Goal: Information Seeking & Learning: Learn about a topic

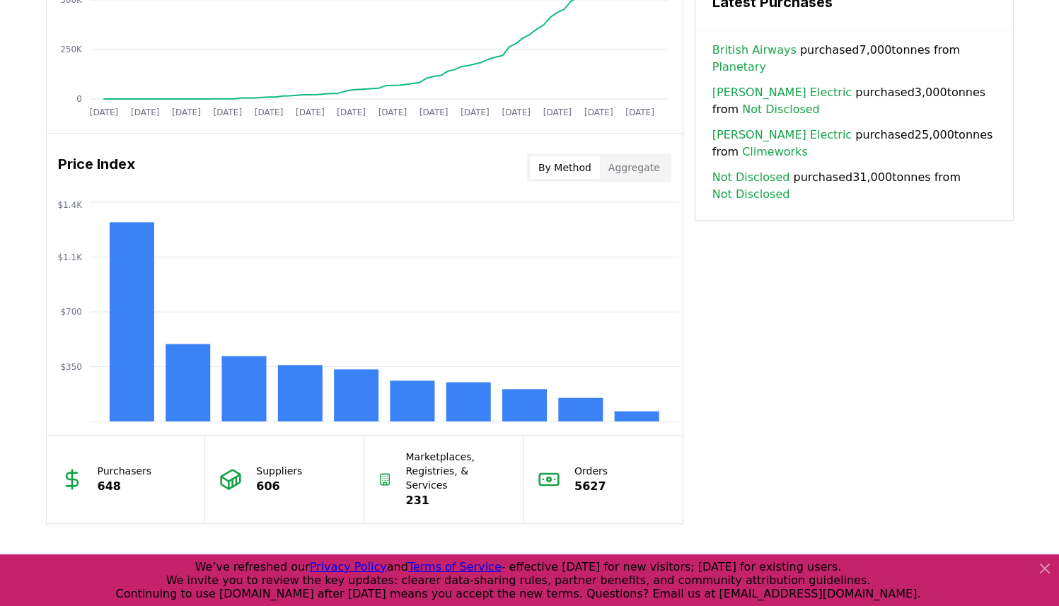
scroll to position [1063, 0]
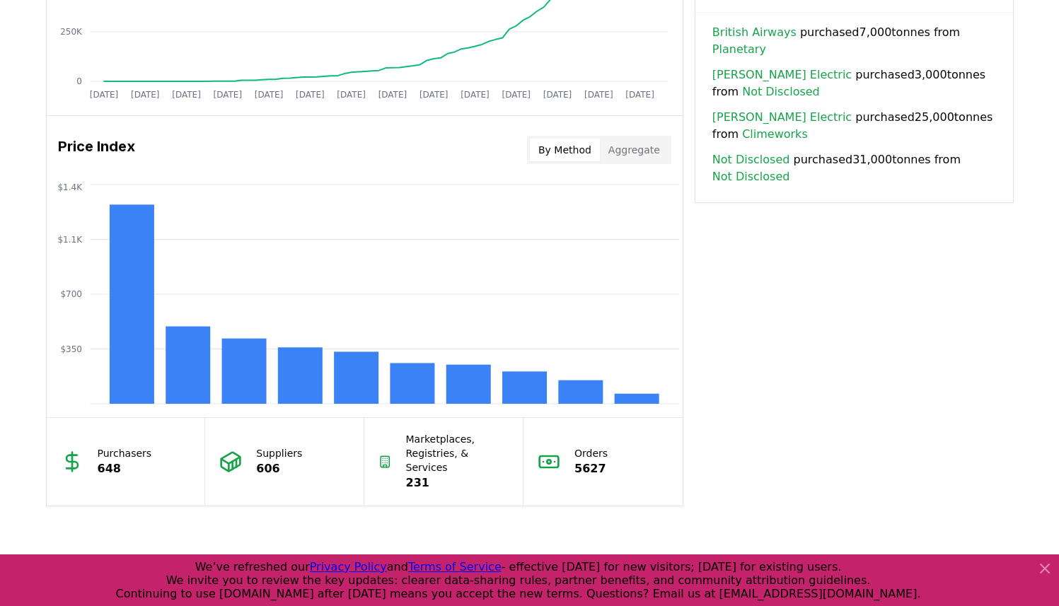
click at [1043, 575] on icon at bounding box center [1045, 568] width 17 height 17
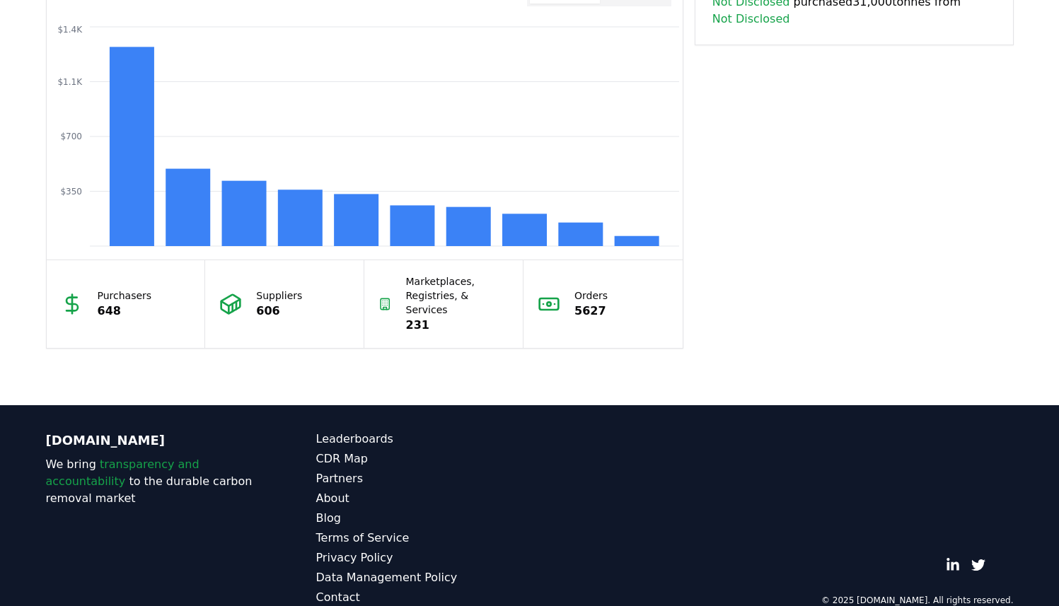
scroll to position [1233, 0]
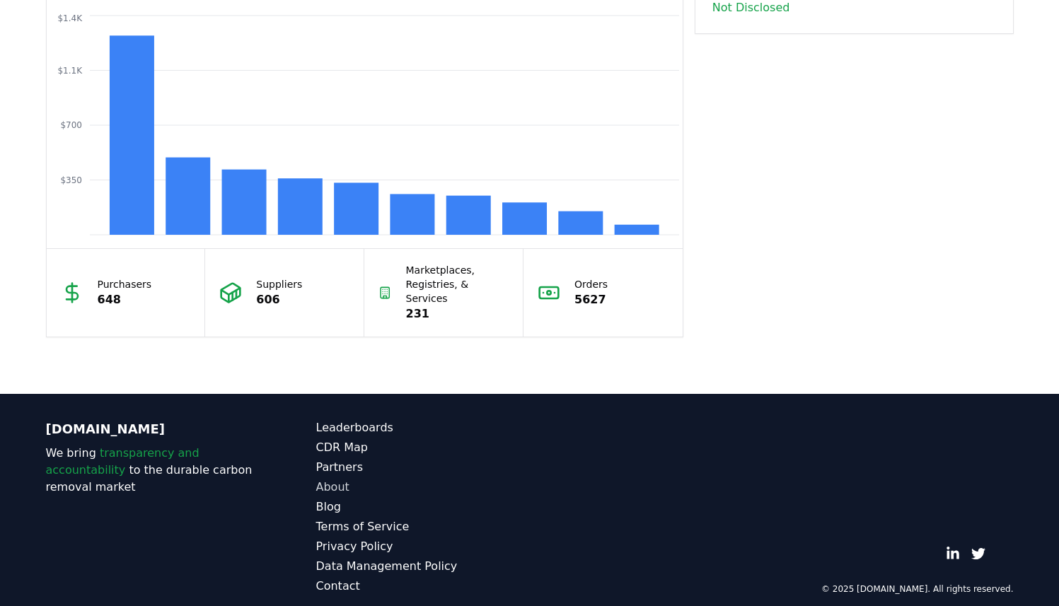
click at [316, 479] on link "About" at bounding box center [423, 487] width 214 height 17
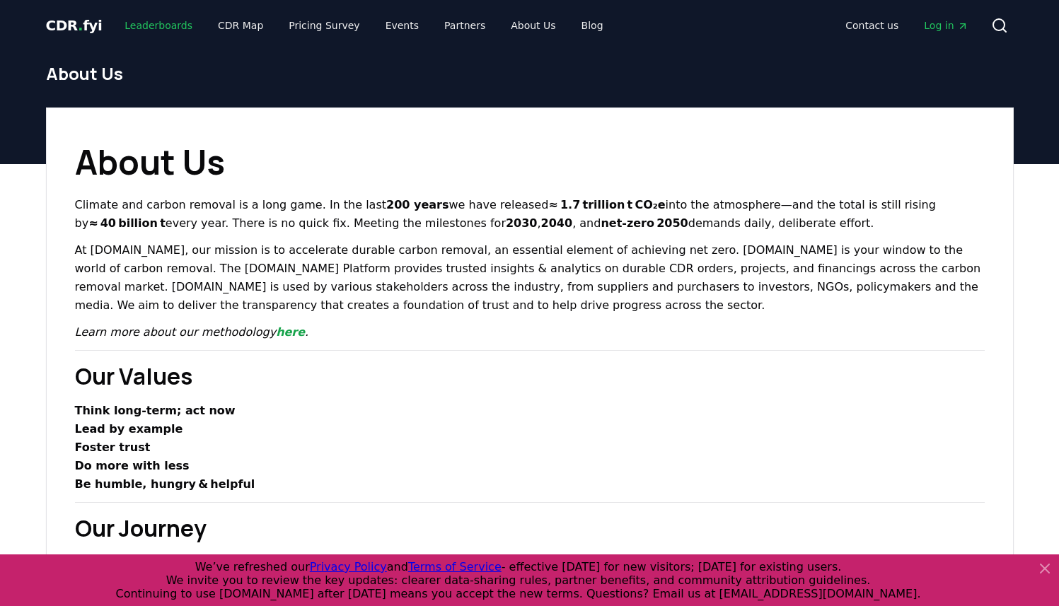
click at [132, 28] on link "Leaderboards" at bounding box center [158, 25] width 91 height 25
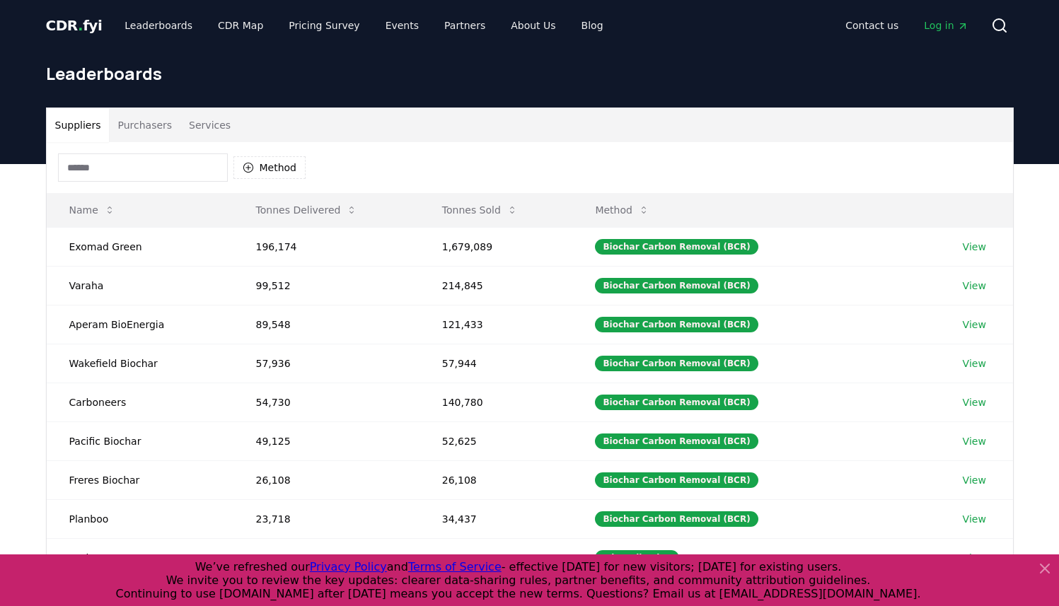
click at [166, 135] on button "Purchasers" at bounding box center [144, 125] width 71 height 34
click at [54, 127] on button "Suppliers" at bounding box center [78, 125] width 63 height 34
click at [201, 120] on button "Services" at bounding box center [209, 125] width 59 height 34
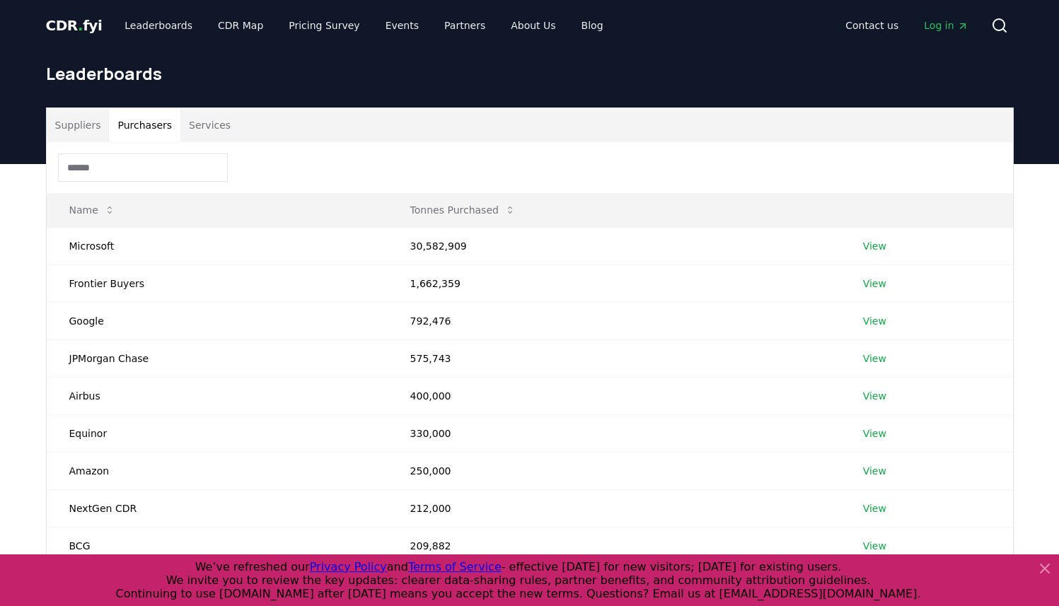
click at [126, 132] on button "Purchasers" at bounding box center [144, 125] width 71 height 34
click at [67, 129] on button "Suppliers" at bounding box center [78, 125] width 63 height 34
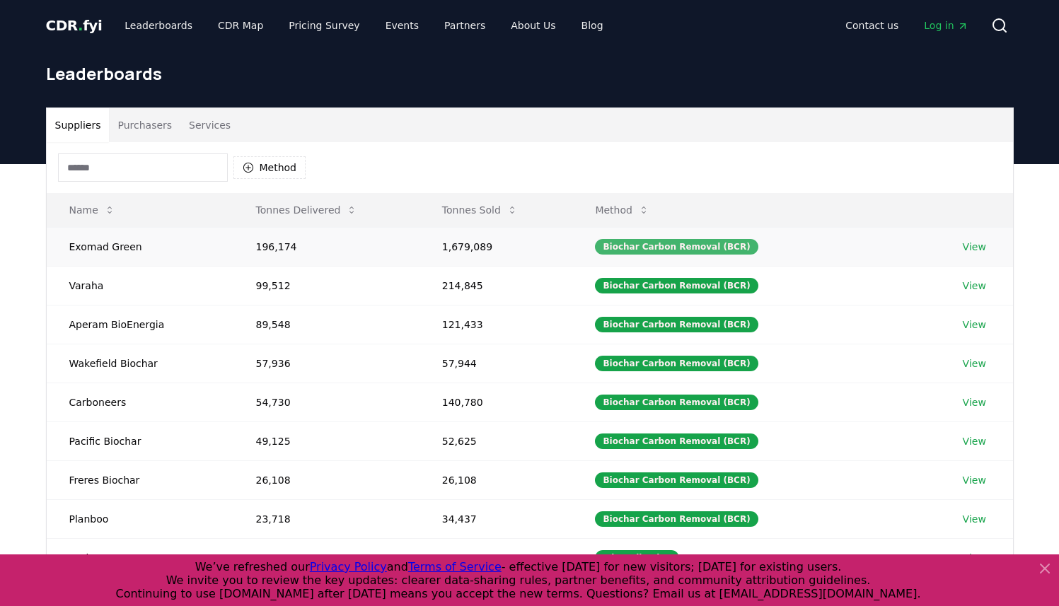
click at [674, 250] on div "Biochar Carbon Removal (BCR)" at bounding box center [676, 247] width 163 height 16
click at [970, 241] on link "View" at bounding box center [974, 247] width 23 height 14
click at [213, 131] on button "Services" at bounding box center [209, 125] width 59 height 34
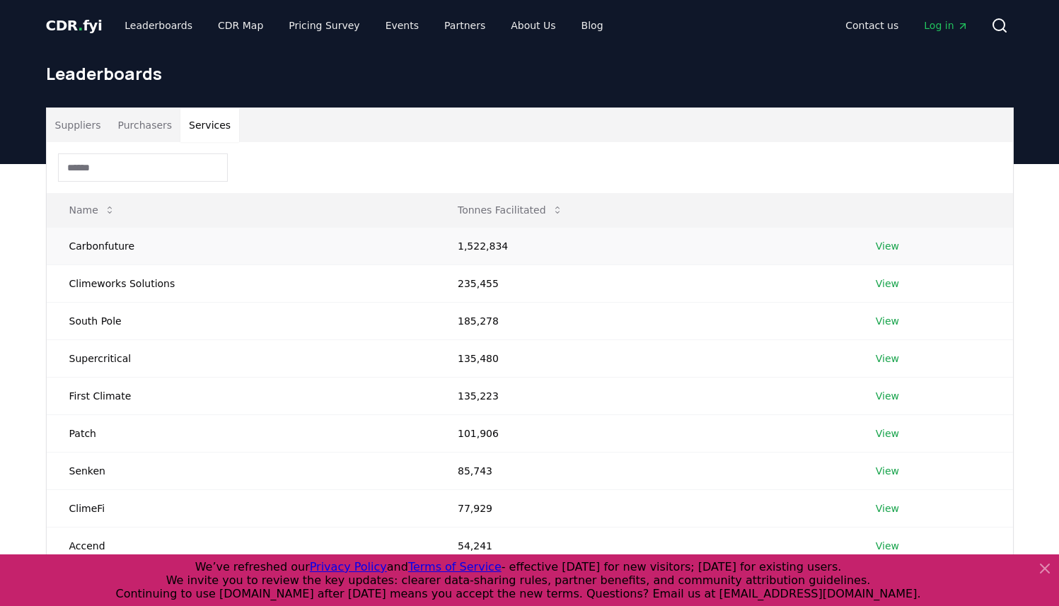
click at [889, 251] on link "View" at bounding box center [887, 246] width 23 height 14
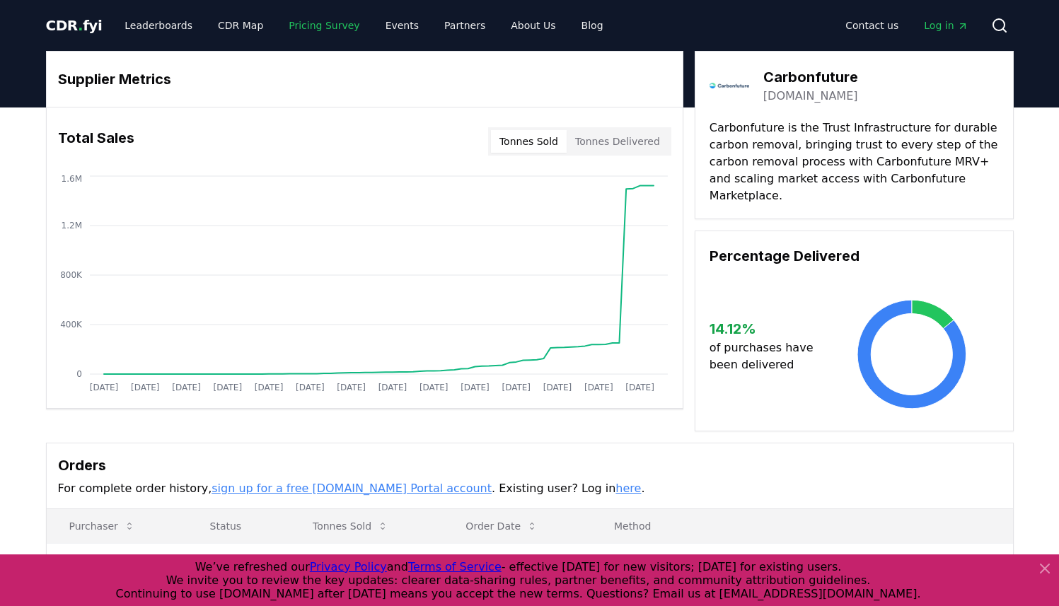
click at [296, 28] on link "Pricing Survey" at bounding box center [323, 25] width 93 height 25
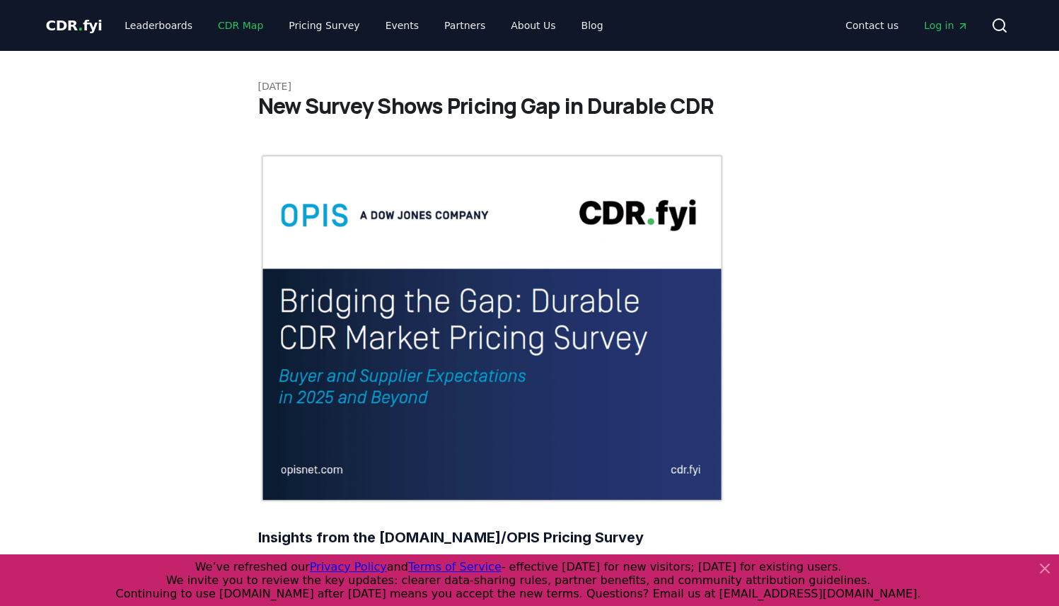
click at [236, 26] on link "CDR Map" at bounding box center [241, 25] width 68 height 25
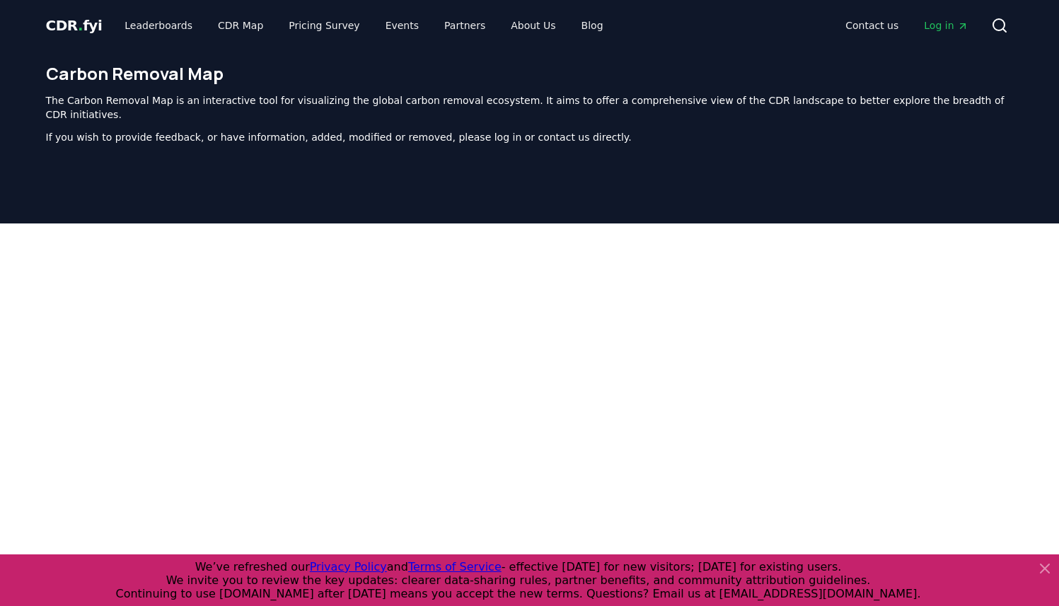
click at [89, 25] on span "CDR . fyi" at bounding box center [74, 25] width 57 height 17
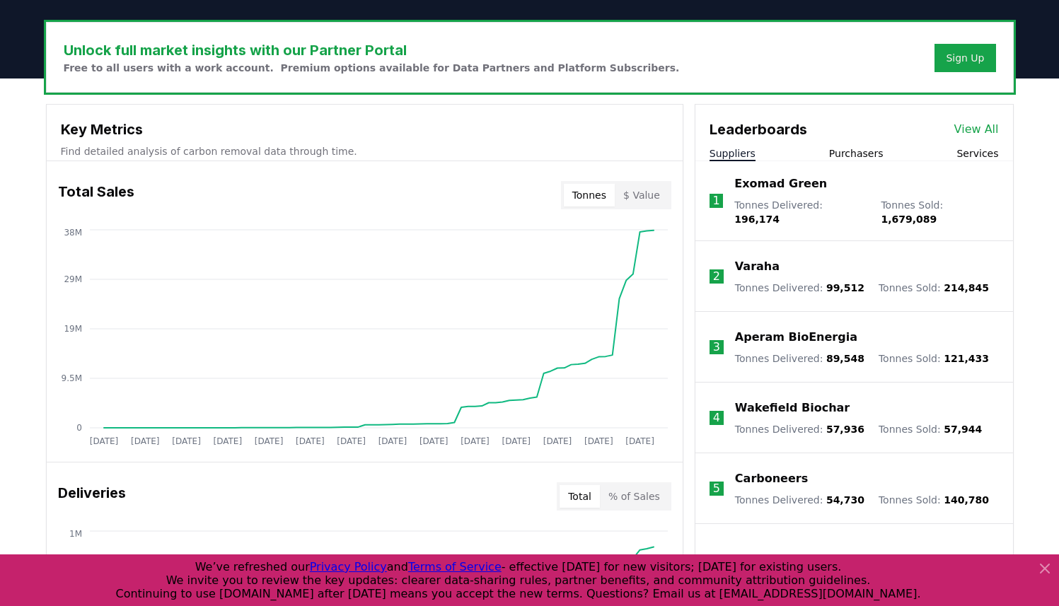
scroll to position [421, 0]
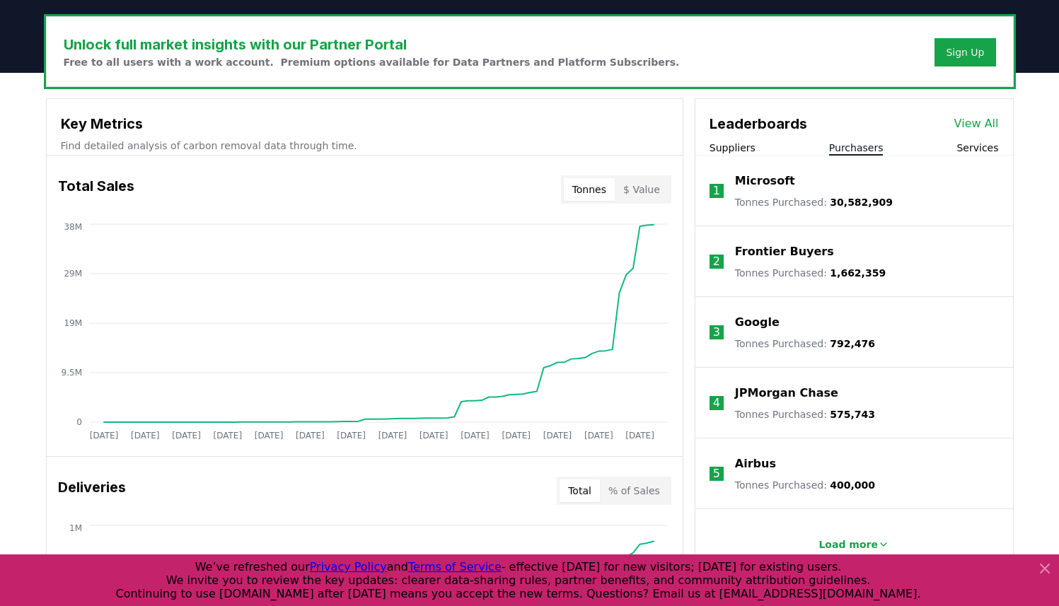
click at [836, 151] on button "Purchasers" at bounding box center [856, 148] width 54 height 14
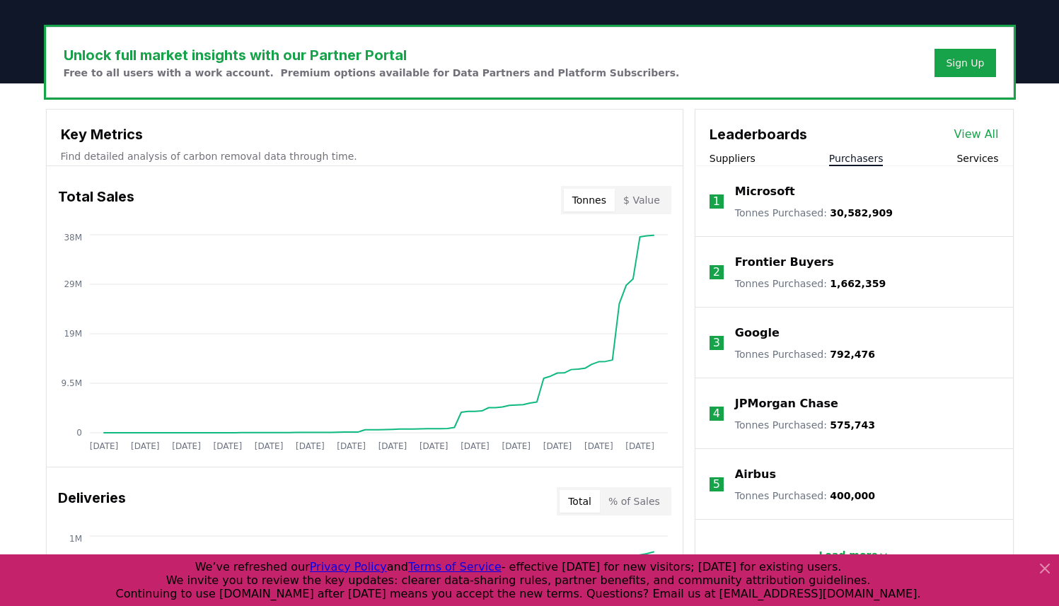
scroll to position [426, 0]
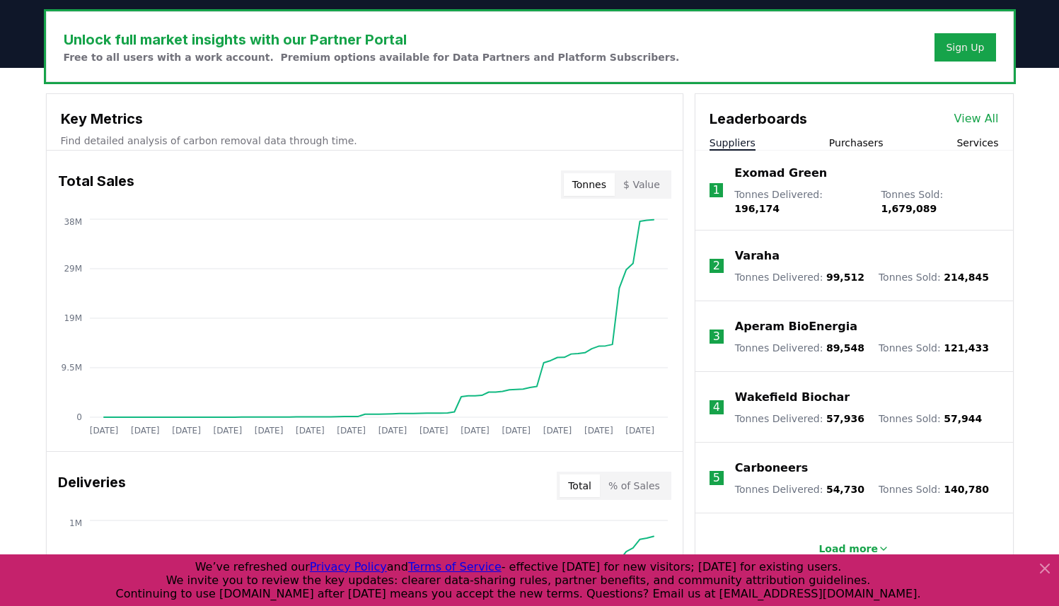
click at [733, 142] on button "Suppliers" at bounding box center [733, 143] width 46 height 14
click at [989, 144] on button "Services" at bounding box center [978, 143] width 42 height 14
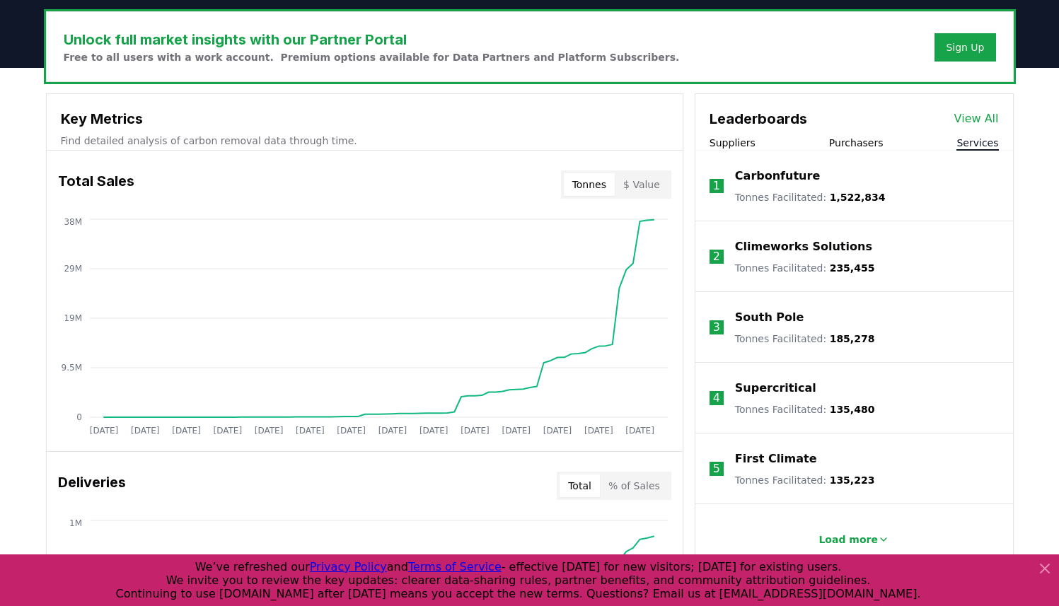
click at [734, 147] on button "Suppliers" at bounding box center [733, 143] width 46 height 14
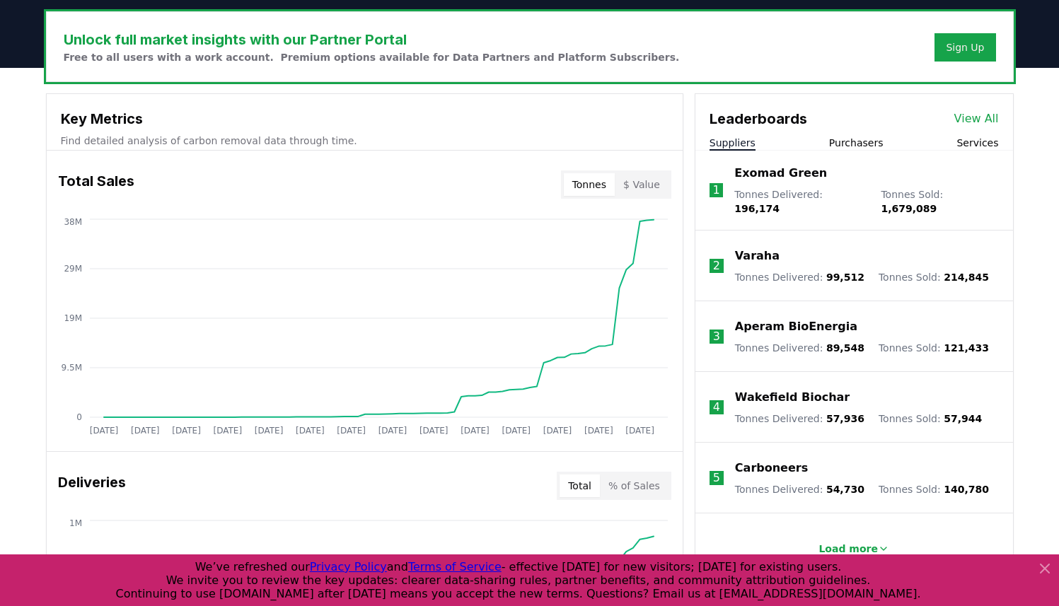
click at [959, 144] on div "Suppliers Purchasers Services" at bounding box center [855, 143] width 318 height 15
drag, startPoint x: 962, startPoint y: 146, endPoint x: 971, endPoint y: 145, distance: 10.0
click at [962, 146] on button "Services" at bounding box center [978, 143] width 42 height 14
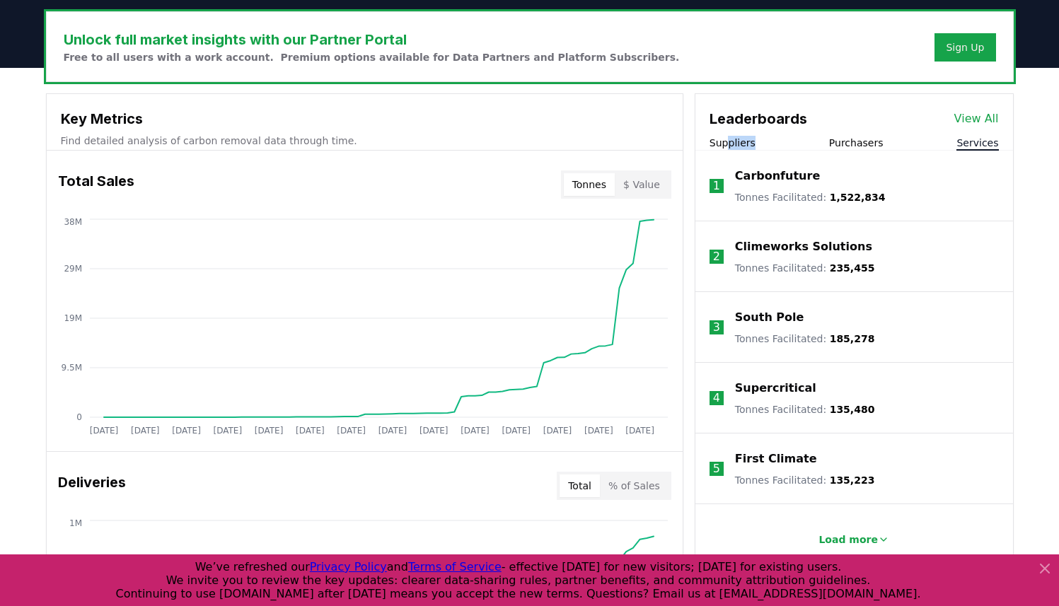
click at [727, 144] on div "Suppliers Purchasers Services" at bounding box center [855, 143] width 318 height 15
click at [727, 144] on button "Suppliers" at bounding box center [733, 143] width 46 height 14
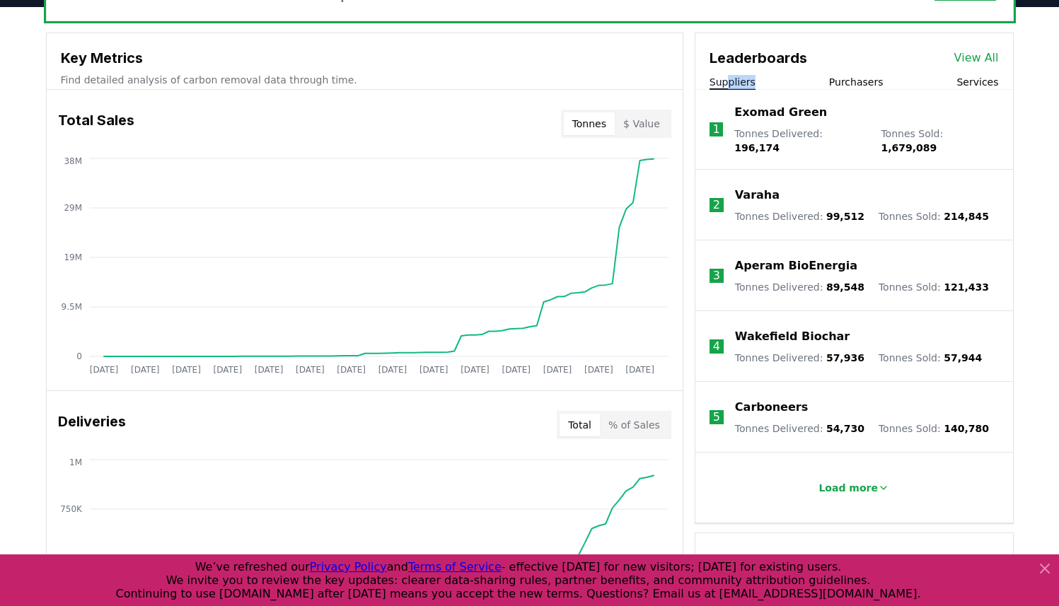
scroll to position [485, 0]
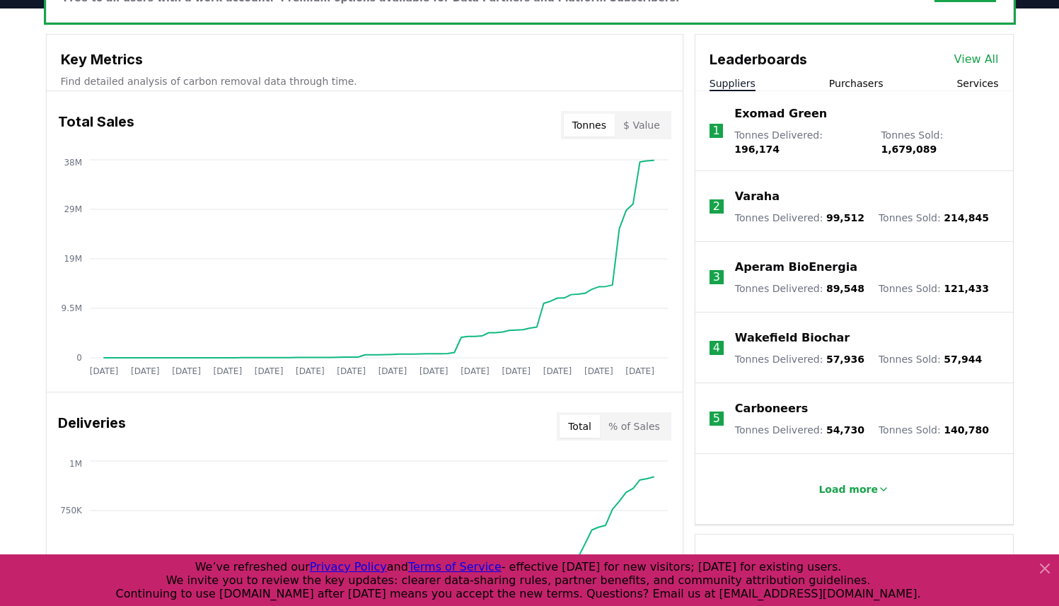
click at [951, 82] on div "Suppliers Purchasers Services" at bounding box center [855, 83] width 318 height 15
click at [964, 82] on button "Services" at bounding box center [978, 83] width 42 height 14
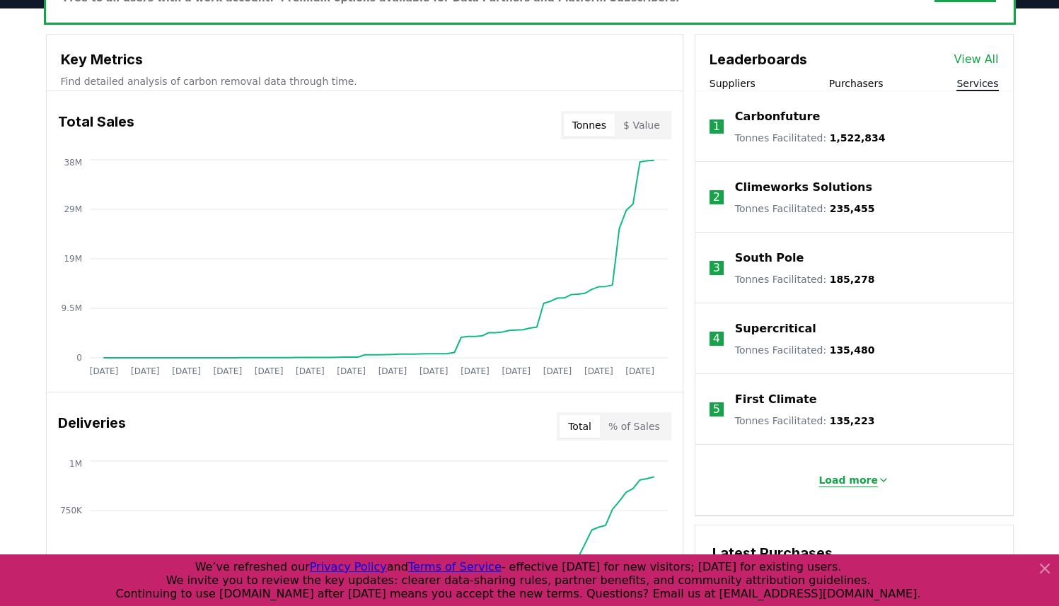
click at [870, 475] on p "Load more" at bounding box center [848, 480] width 59 height 14
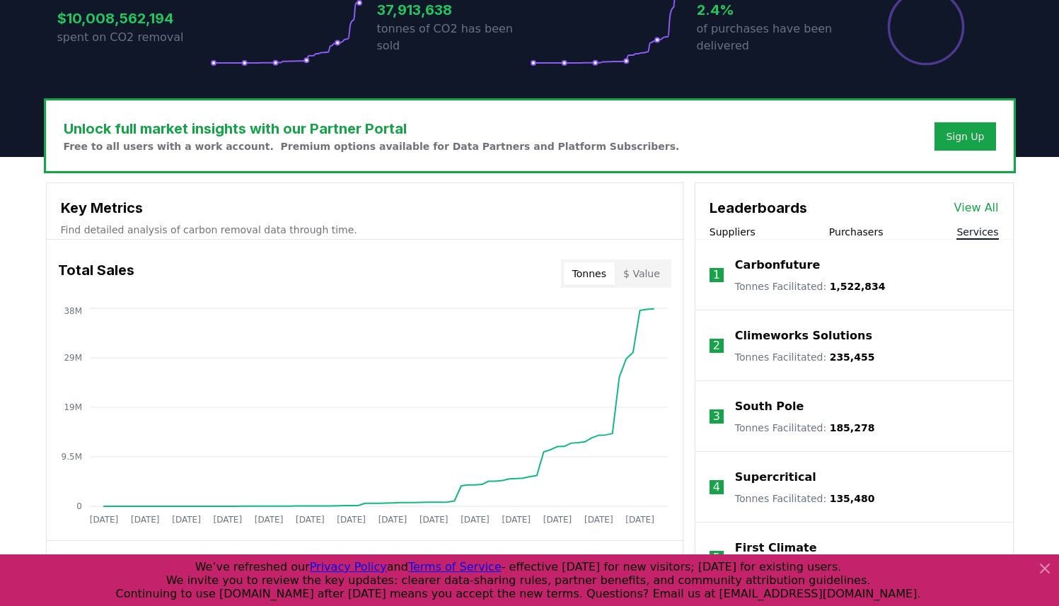
scroll to position [61, 0]
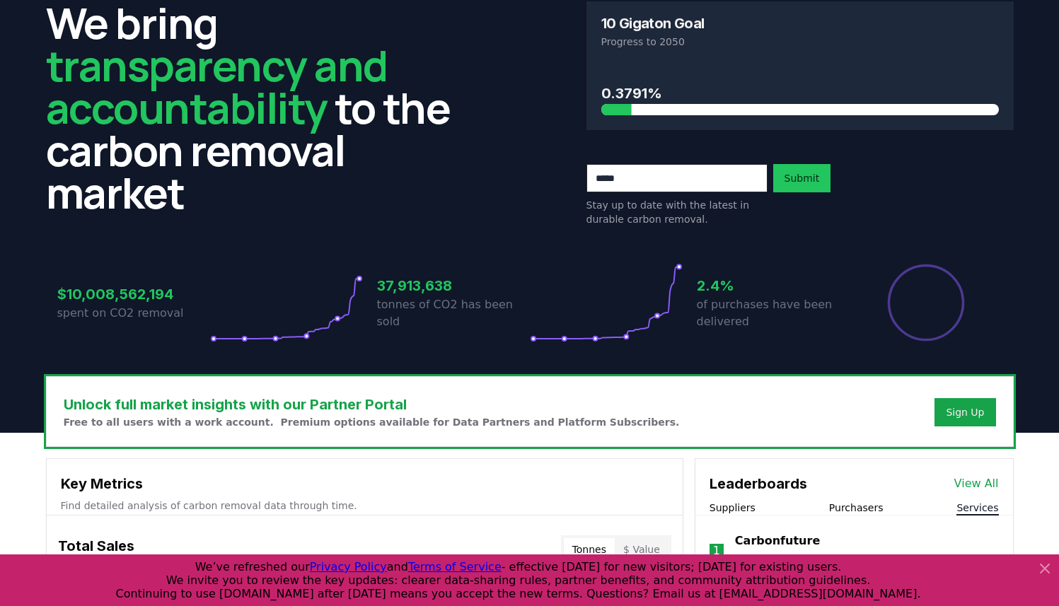
click at [611, 218] on p "Stay up to date with the latest in durable carbon removal." at bounding box center [677, 212] width 181 height 28
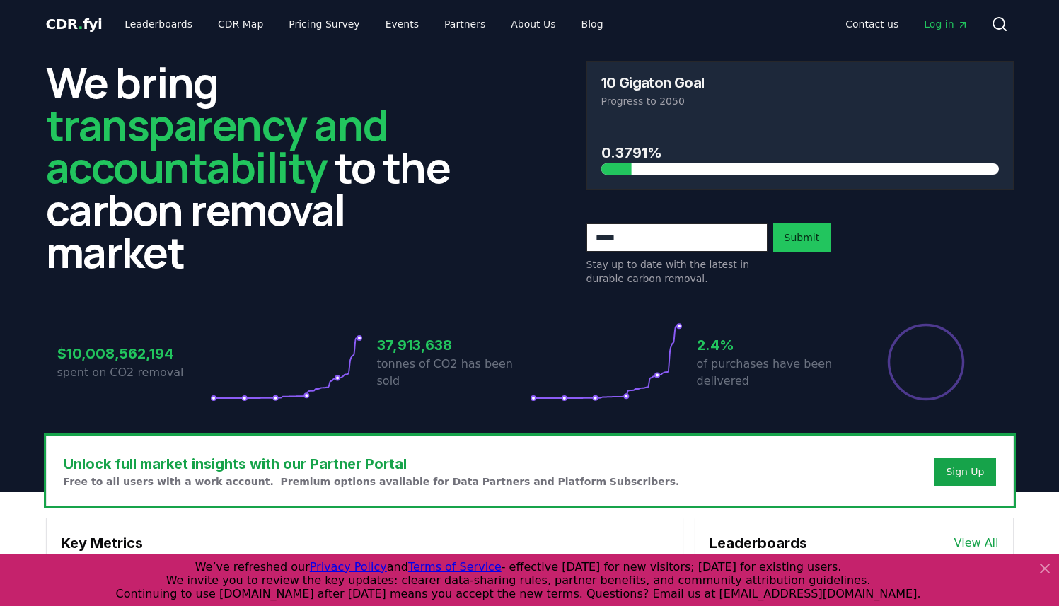
scroll to position [0, 0]
